Goal: Information Seeking & Learning: Learn about a topic

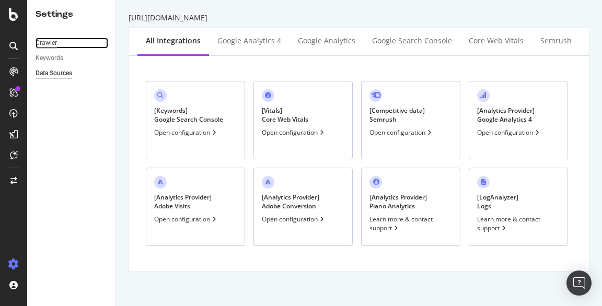
click at [49, 46] on div "Crawler" at bounding box center [46, 43] width 21 height 11
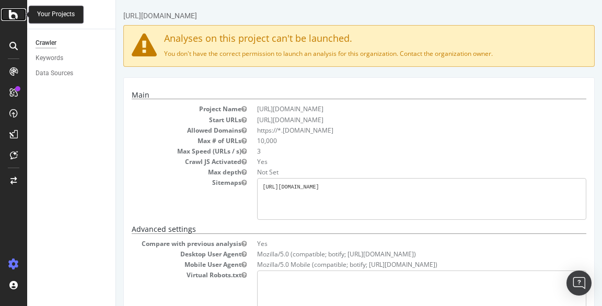
click at [10, 18] on icon at bounding box center [13, 14] width 9 height 13
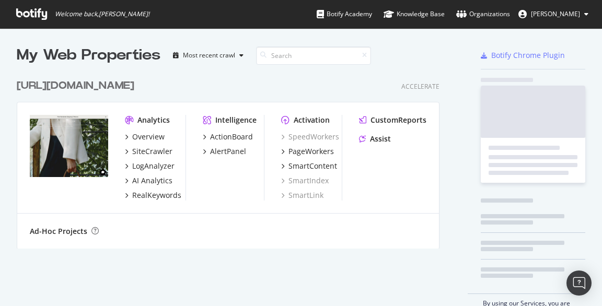
scroll to position [298, 586]
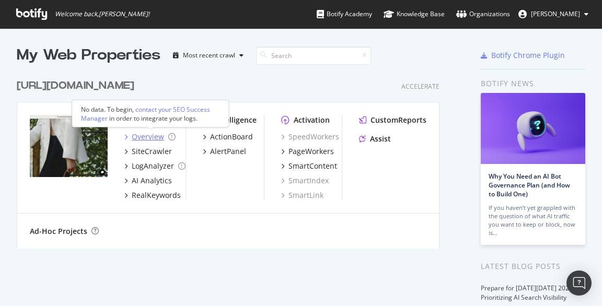
click at [153, 138] on div "Overview" at bounding box center [148, 137] width 32 height 10
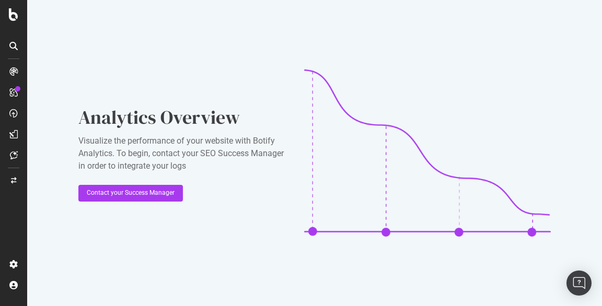
click at [13, 66] on div at bounding box center [13, 71] width 17 height 17
click at [13, 72] on icon at bounding box center [13, 71] width 8 height 8
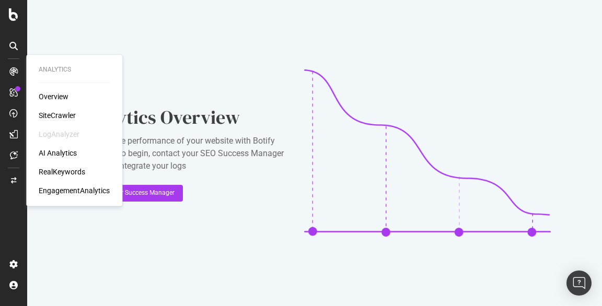
click at [58, 112] on div "SiteCrawler" at bounding box center [57, 115] width 37 height 10
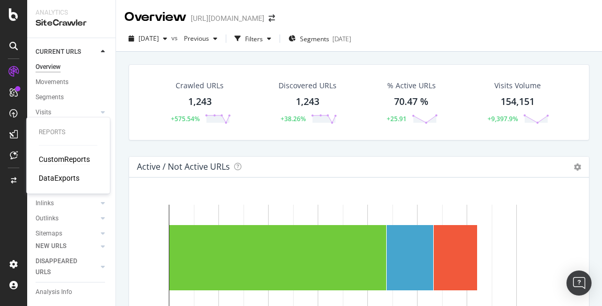
click at [56, 160] on div "CustomReports" at bounding box center [64, 159] width 51 height 10
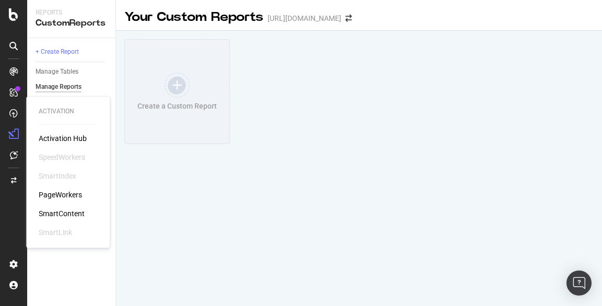
click at [63, 142] on div "Activation Hub" at bounding box center [63, 138] width 48 height 10
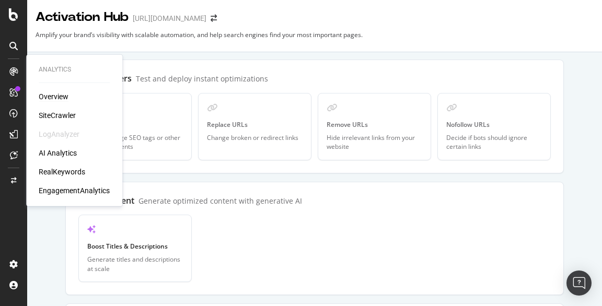
click at [65, 97] on div "Overview" at bounding box center [54, 97] width 30 height 10
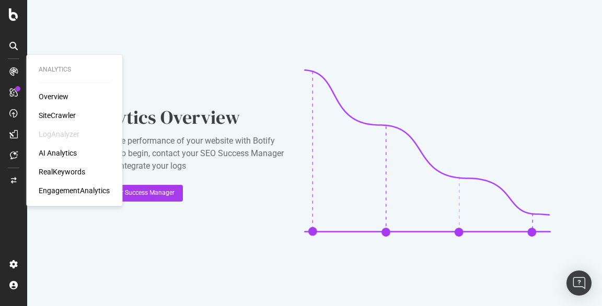
click at [59, 172] on div "RealKeywords" at bounding box center [62, 172] width 47 height 10
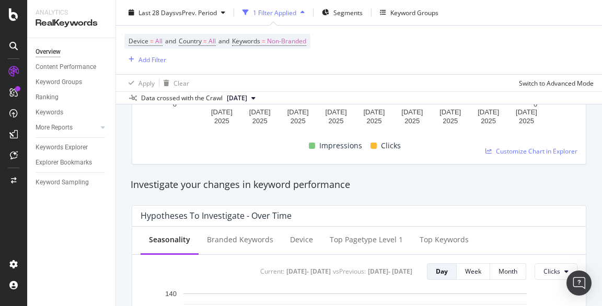
scroll to position [302, 0]
click at [63, 67] on div "Content Performance" at bounding box center [66, 67] width 61 height 11
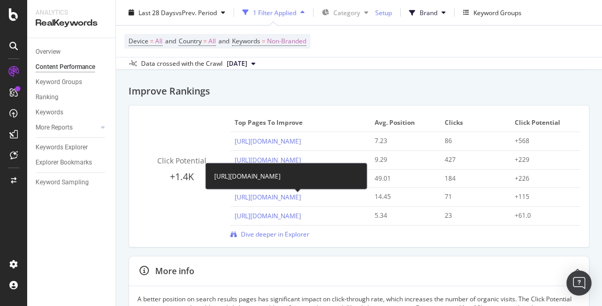
scroll to position [120, 0]
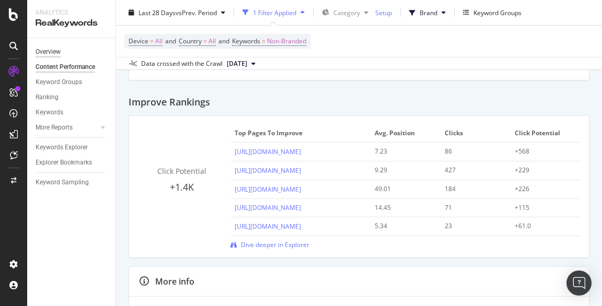
click at [50, 50] on div "Overview" at bounding box center [48, 52] width 25 height 11
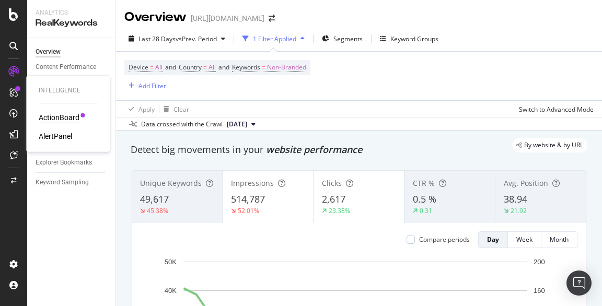
click at [66, 116] on div "ActionBoard" at bounding box center [59, 117] width 41 height 10
